Goal: Find specific page/section

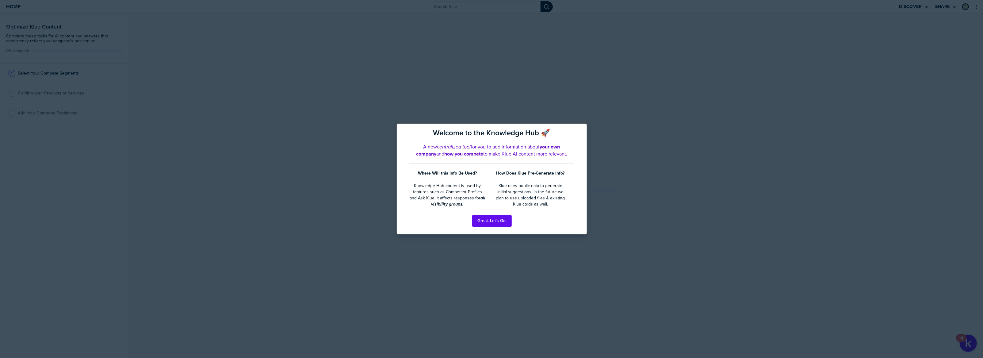
click at [499, 222] on button "Great. Let's Go." at bounding box center [492, 221] width 39 height 12
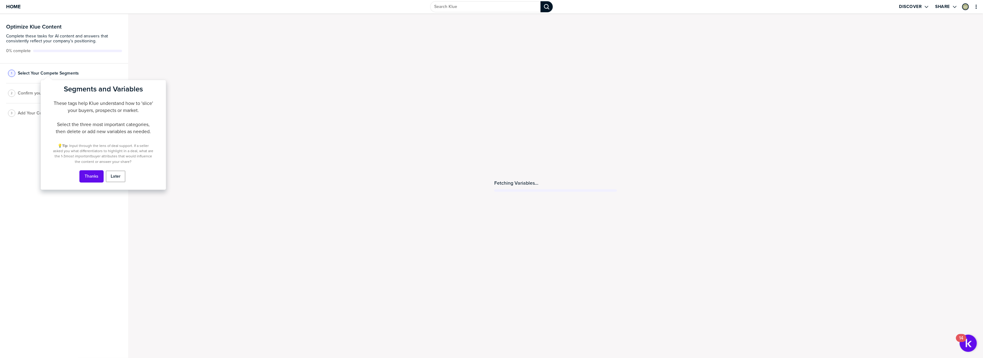
click at [90, 174] on button "Thanks" at bounding box center [92, 176] width 24 height 12
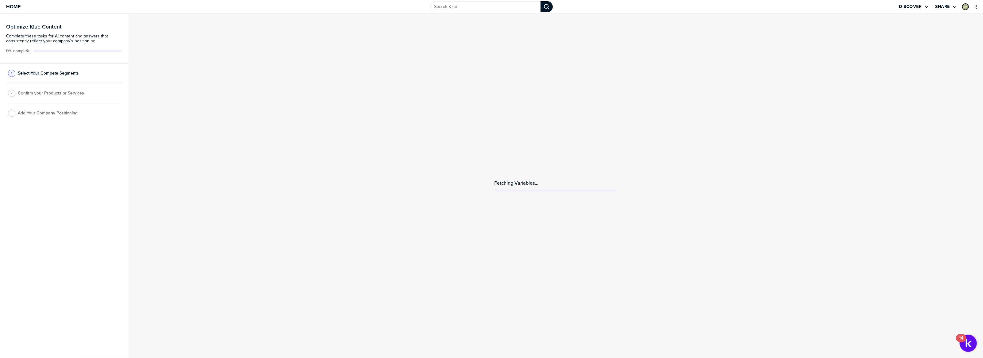
click at [954, 12] on button "Share" at bounding box center [946, 6] width 23 height 13
click at [896, 10] on div "Discover Share" at bounding box center [819, 6] width 328 height 13
click at [898, 8] on div "Discover Share" at bounding box center [819, 6] width 328 height 13
click at [914, 5] on label "Discover" at bounding box center [910, 7] width 23 height 6
click at [895, 42] on div "Insights" at bounding box center [897, 40] width 48 height 6
